Goal: Task Accomplishment & Management: Manage account settings

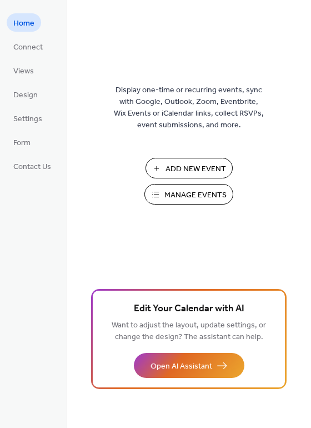
click at [189, 199] on span "Manage Events" at bounding box center [196, 196] width 62 height 12
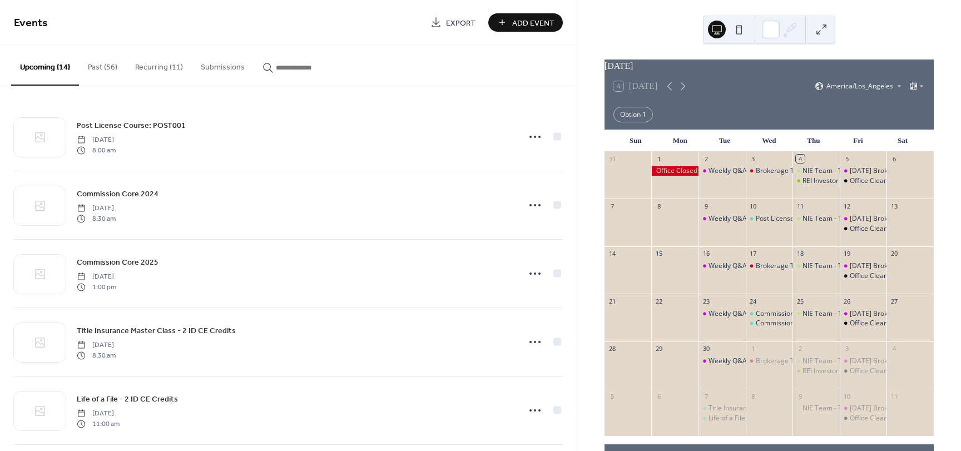
click at [162, 67] on button "Recurring (11)" at bounding box center [159, 64] width 66 height 39
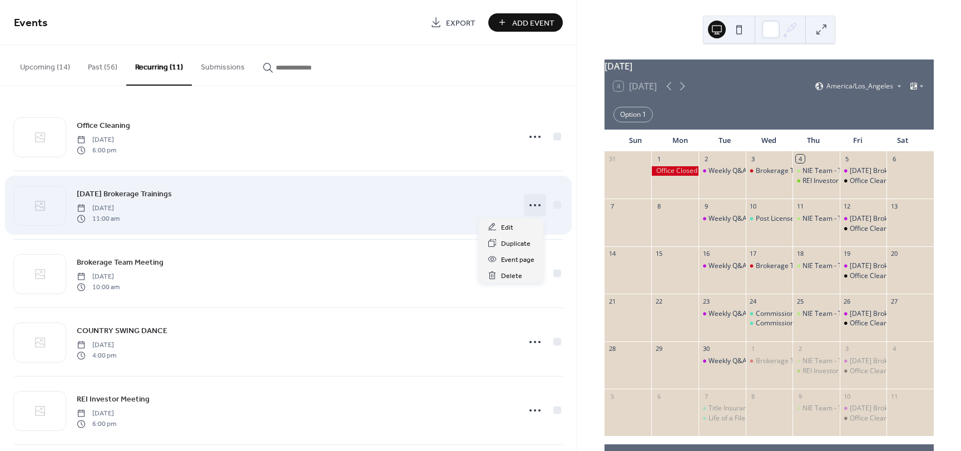
click at [534, 205] on circle at bounding box center [535, 205] width 2 height 2
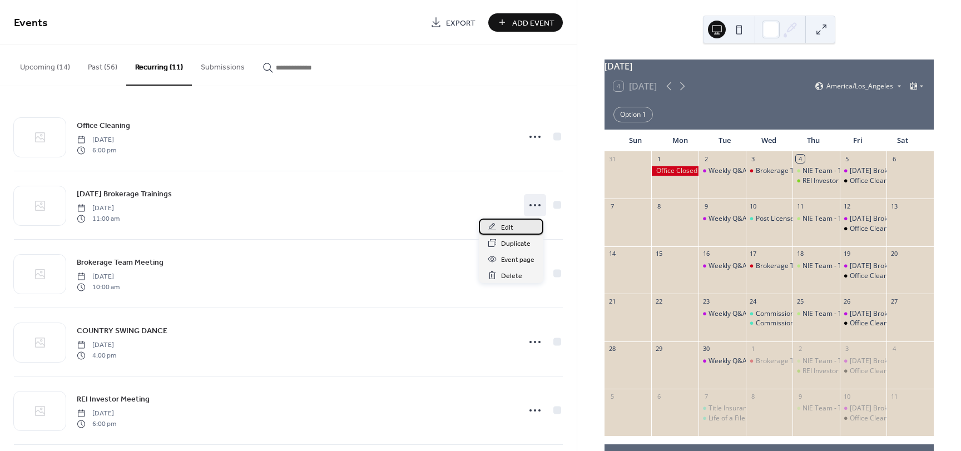
click at [499, 227] on div "Edit" at bounding box center [511, 227] width 65 height 16
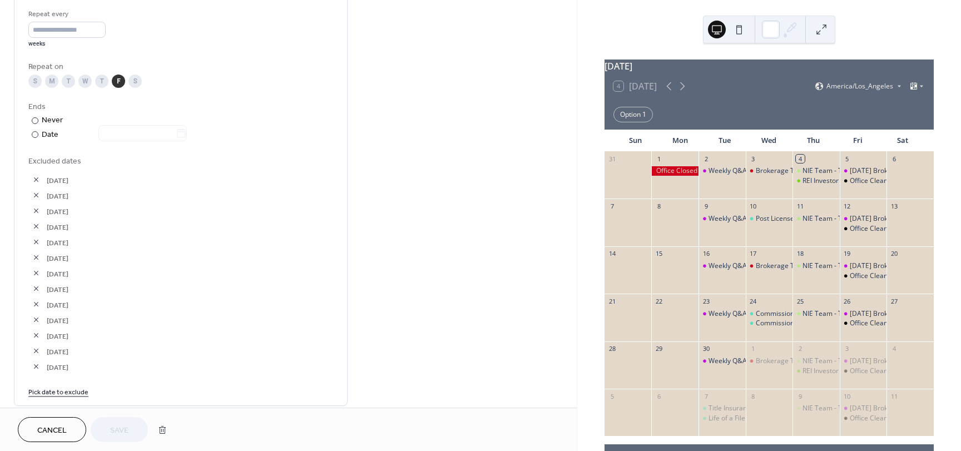
scroll to position [556, 0]
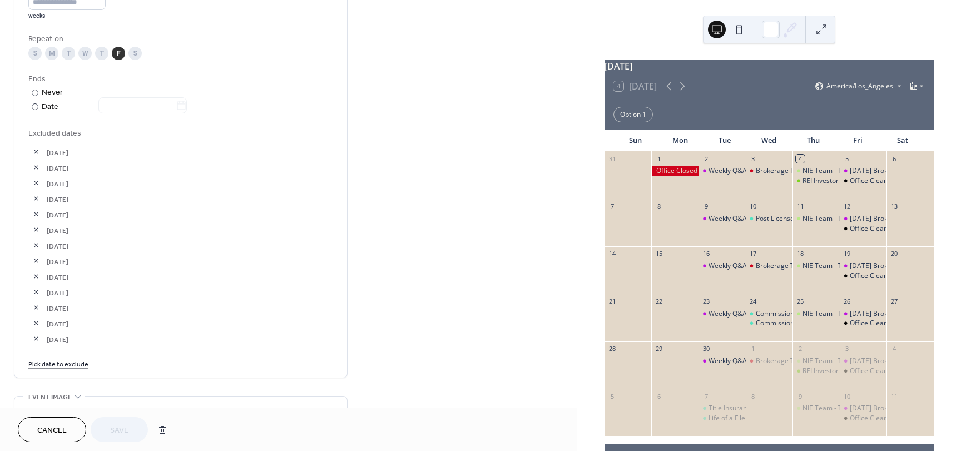
click at [62, 363] on link "Pick date to exclude" at bounding box center [58, 364] width 60 height 12
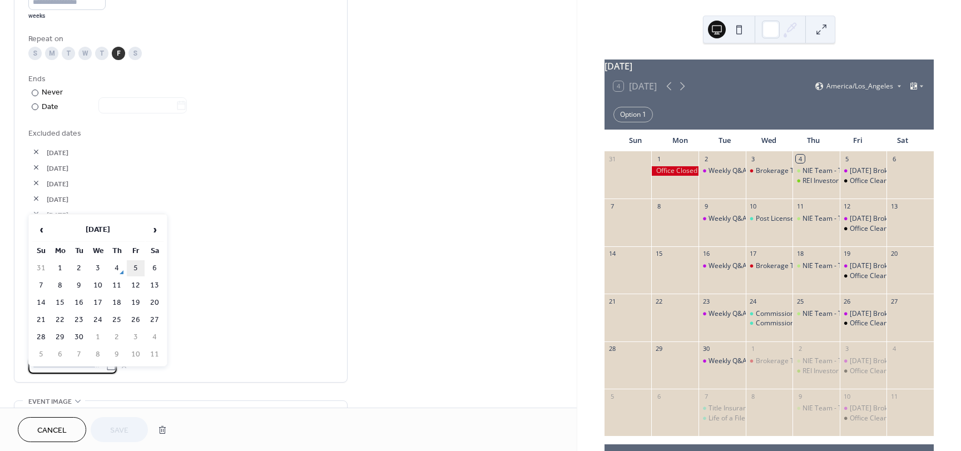
click at [133, 269] on td "5" at bounding box center [136, 268] width 18 height 16
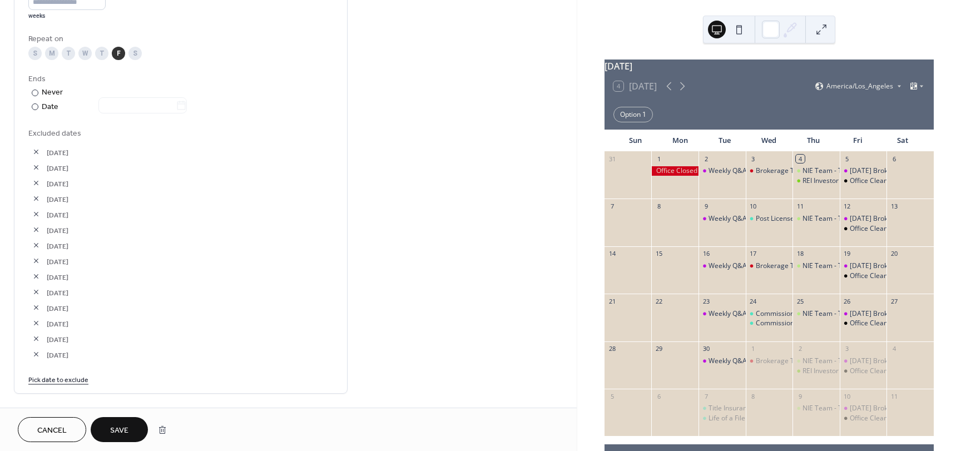
click at [120, 427] on span "Save" at bounding box center [119, 431] width 18 height 12
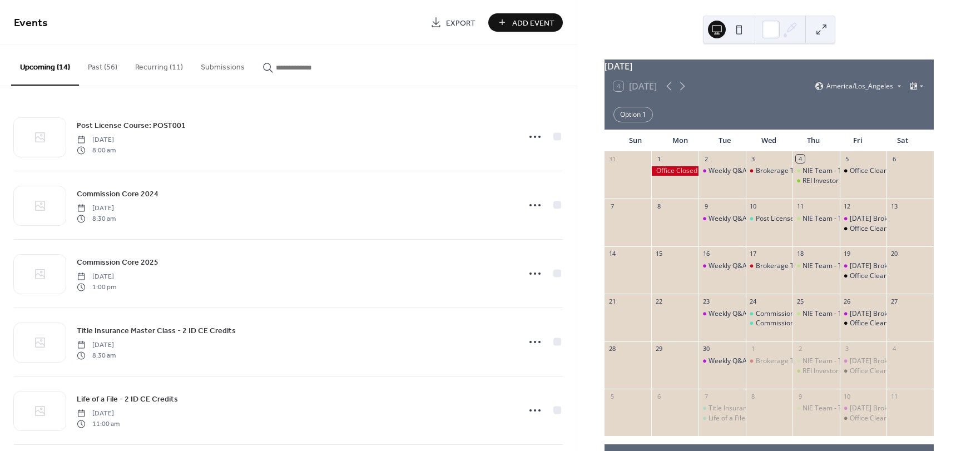
click at [148, 66] on button "Recurring (11)" at bounding box center [159, 64] width 66 height 39
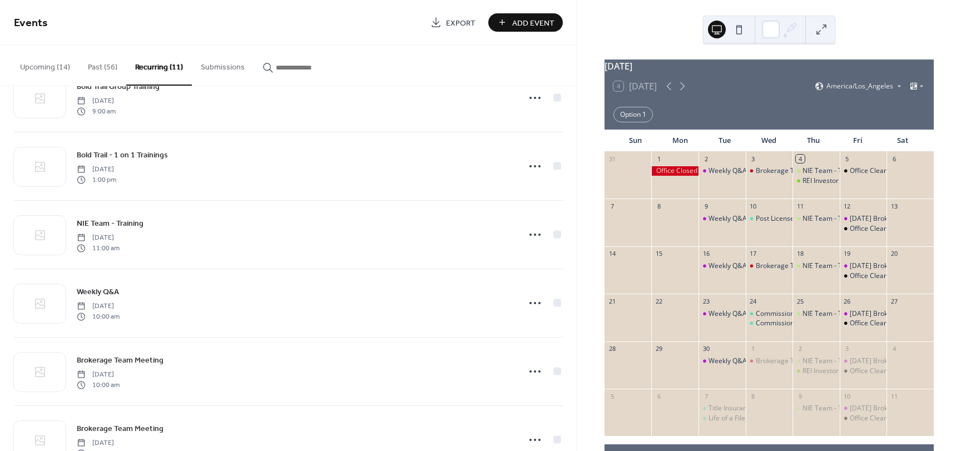
scroll to position [420, 0]
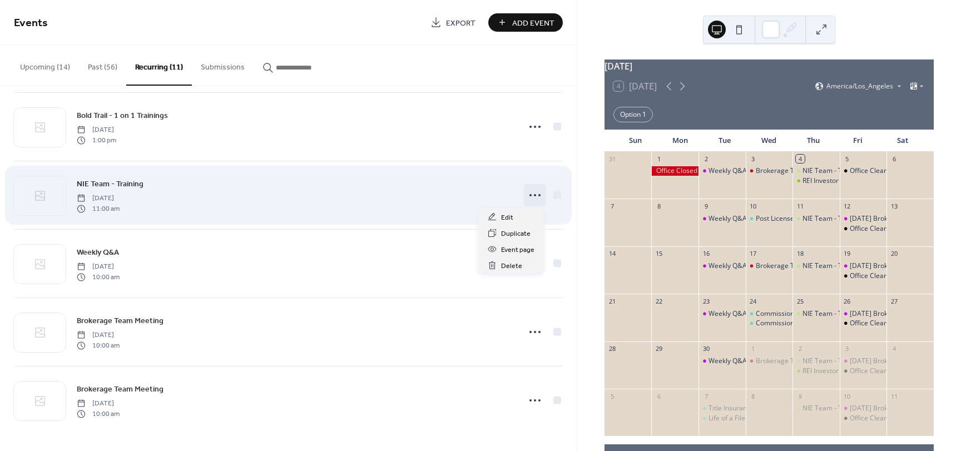
click at [534, 194] on circle at bounding box center [535, 195] width 2 height 2
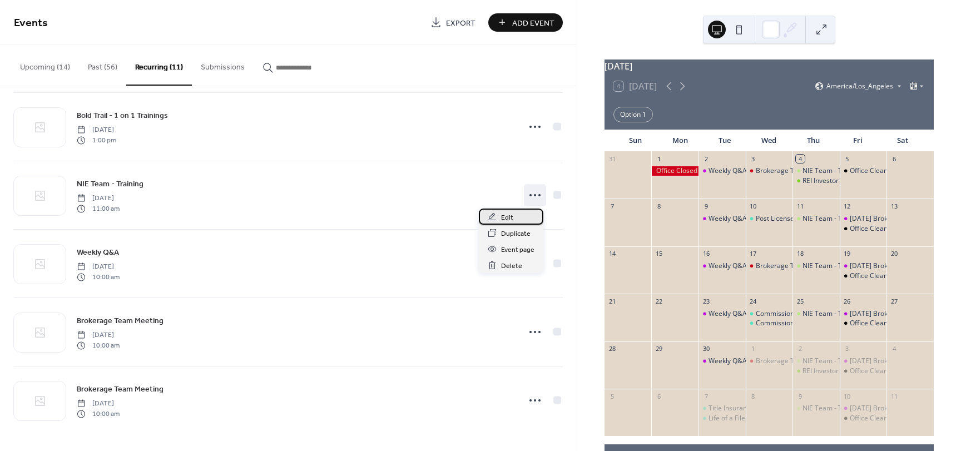
click at [509, 218] on span "Edit" at bounding box center [507, 218] width 12 height 12
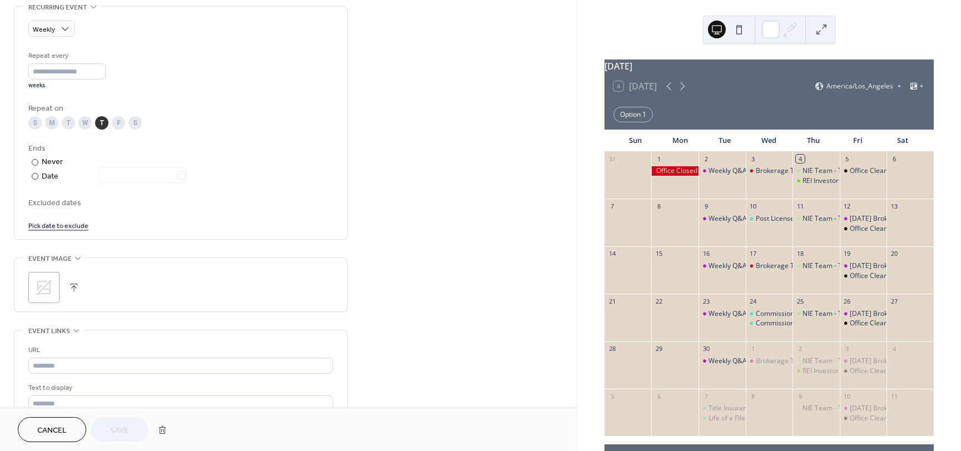
scroll to position [615, 0]
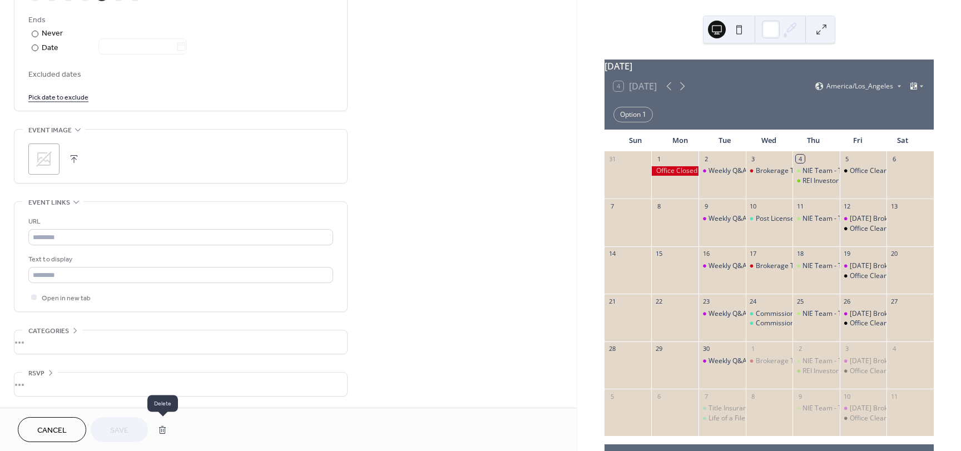
click at [161, 430] on button "button" at bounding box center [162, 430] width 20 height 22
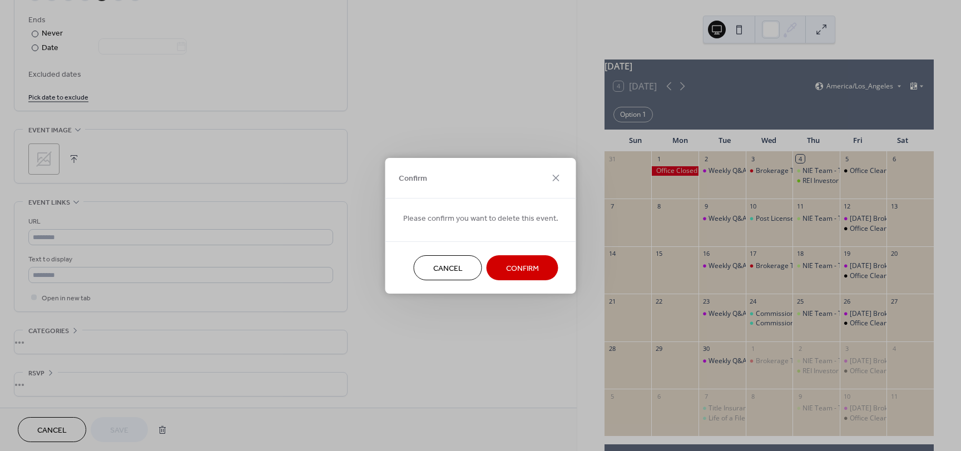
click at [512, 264] on span "Confirm" at bounding box center [522, 268] width 33 height 12
